Goal: Obtain resource: Download file/media

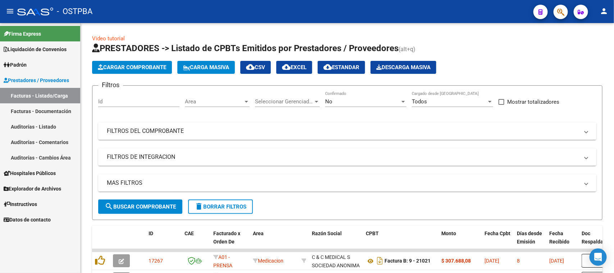
scroll to position [135, 0]
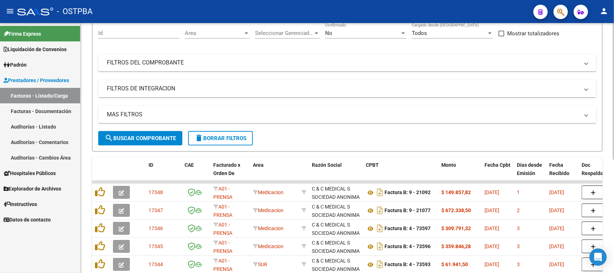
scroll to position [180, 0]
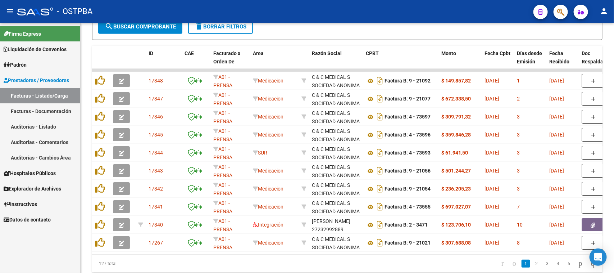
click at [51, 127] on link "Auditorías - Listado" at bounding box center [40, 126] width 80 height 15
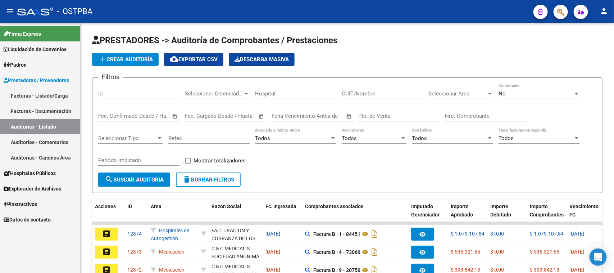
click at [491, 114] on input "Nro. Comprobante" at bounding box center [485, 116] width 81 height 6
type input "9"
type input "82994"
click at [523, 93] on div "No" at bounding box center [536, 93] width 75 height 6
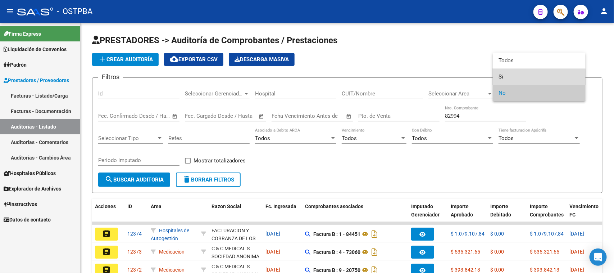
click at [501, 77] on span "Si" at bounding box center [539, 77] width 81 height 16
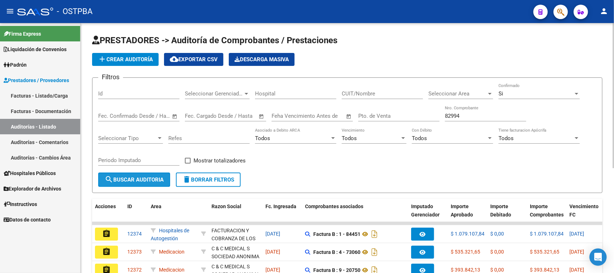
click at [160, 180] on span "search Buscar Auditoria" at bounding box center [134, 179] width 59 height 6
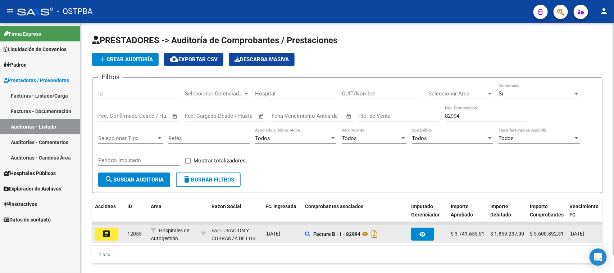
click at [107, 229] on mat-icon "assignment" at bounding box center [106, 233] width 9 height 9
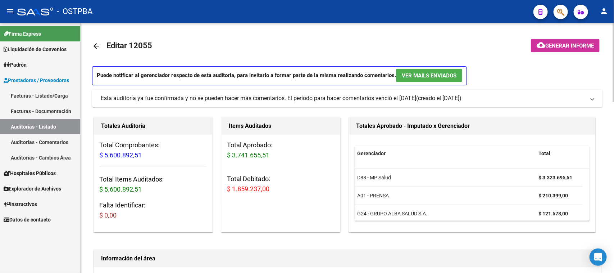
click at [559, 39] on button "cloud_download Generar informe" at bounding box center [565, 45] width 69 height 13
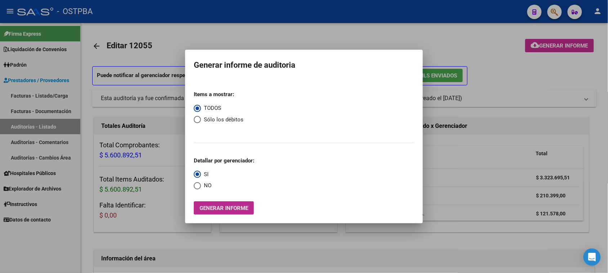
click at [218, 208] on span "Generar informe" at bounding box center [223, 208] width 49 height 6
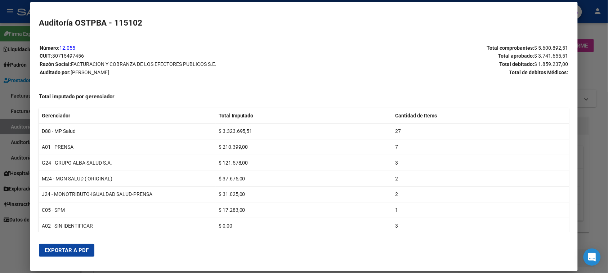
click at [83, 251] on span "Exportar a PDF" at bounding box center [67, 250] width 44 height 6
drag, startPoint x: 0, startPoint y: 248, endPoint x: 137, endPoint y: 168, distance: 159.1
click at [0, 247] on div at bounding box center [304, 136] width 608 height 273
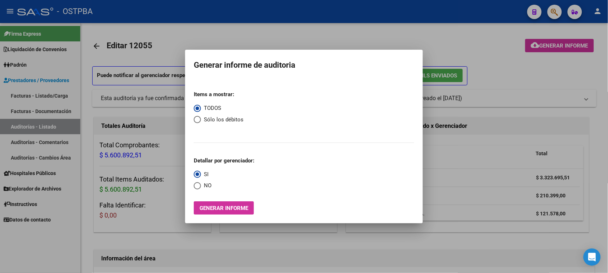
click at [56, 124] on div at bounding box center [304, 136] width 608 height 273
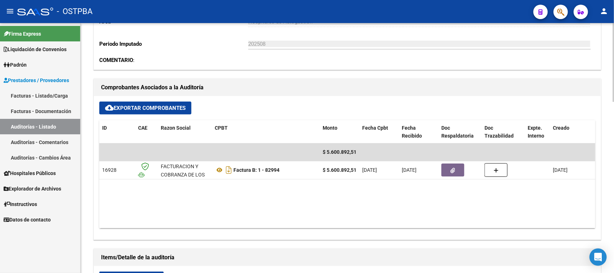
scroll to position [270, 0]
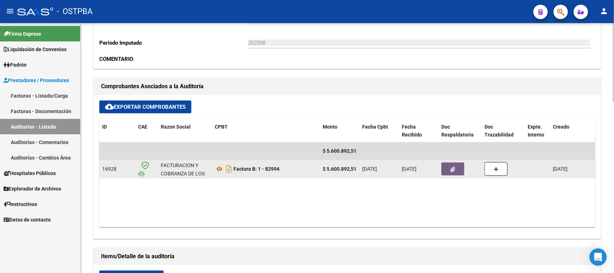
click at [461, 170] on button "button" at bounding box center [453, 168] width 23 height 13
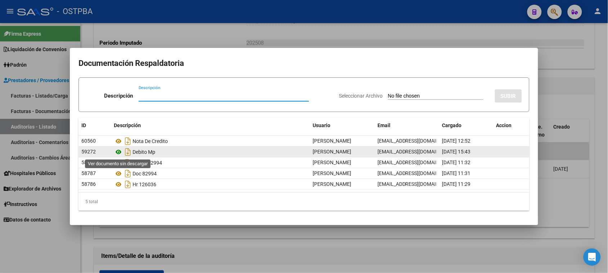
click at [118, 152] on icon at bounding box center [118, 152] width 9 height 9
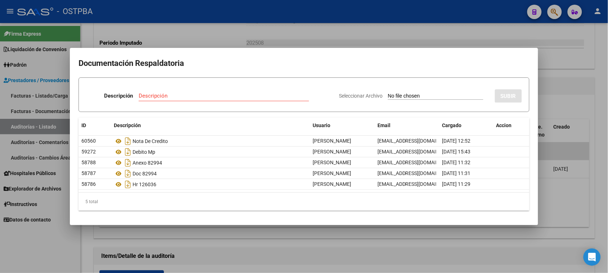
click at [245, 245] on div at bounding box center [304, 136] width 608 height 273
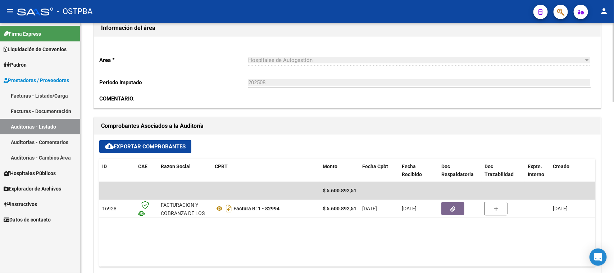
scroll to position [320, 0]
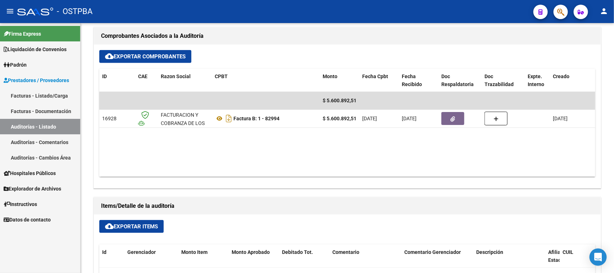
click at [154, 225] on span "cloud_download Exportar Items" at bounding box center [131, 226] width 53 height 6
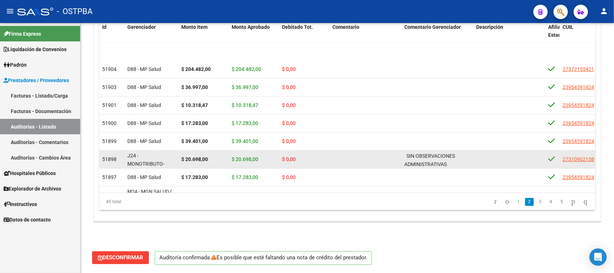
scroll to position [45, 0]
